Goal: Navigation & Orientation: Find specific page/section

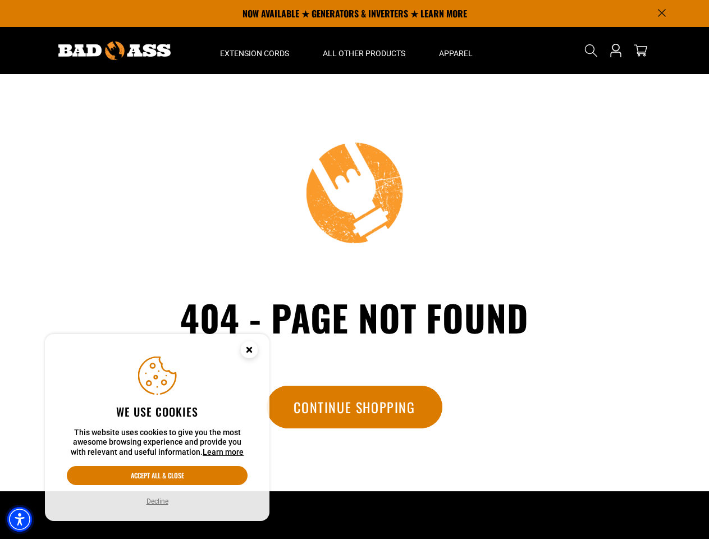
click at [20, 519] on img "Accessibility Menu" at bounding box center [19, 519] width 25 height 25
click at [662, 13] on body "Skip to main content Enable accessibility for low vision Open the accessibility…" at bounding box center [354, 380] width 709 height 760
click at [254, 51] on body "Skip to main content Enable accessibility for low vision Open the accessibility…" at bounding box center [354, 380] width 709 height 760
click at [364, 51] on body "Skip to main content Enable accessibility for low vision Open the accessibility…" at bounding box center [354, 380] width 709 height 760
click at [455, 51] on body "Skip to main content Enable accessibility for low vision Open the accessibility…" at bounding box center [354, 380] width 709 height 760
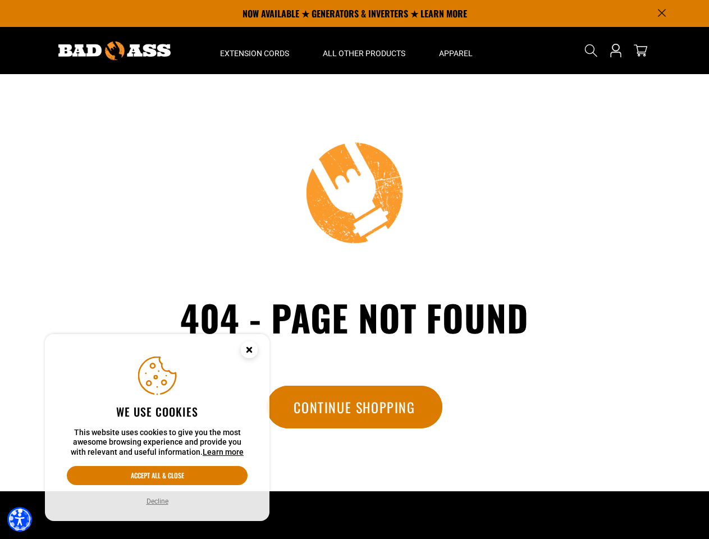
click at [591, 51] on body "Skip to main content Enable accessibility for low vision Open the accessibility…" at bounding box center [354, 380] width 709 height 760
click at [591, 60] on body "Skip to main content Enable accessibility for low vision Open the accessibility…" at bounding box center [354, 380] width 709 height 760
click at [157, 475] on body "Skip to main content Enable accessibility for low vision Open the accessibility…" at bounding box center [354, 380] width 709 height 760
click at [157, 501] on body "Skip to main content Enable accessibility for low vision Open the accessibility…" at bounding box center [354, 380] width 709 height 760
click at [249, 351] on body "Skip to main content Enable accessibility for low vision Open the accessibility…" at bounding box center [354, 380] width 709 height 760
